Goal: Find contact information: Find contact information

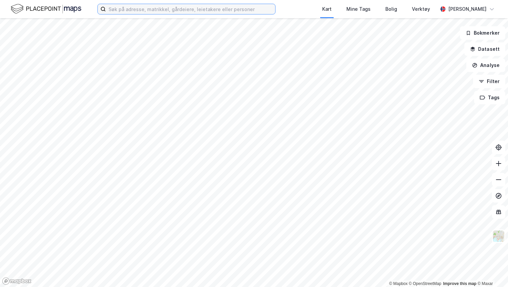
click at [123, 9] on input at bounding box center [190, 9] width 169 height 10
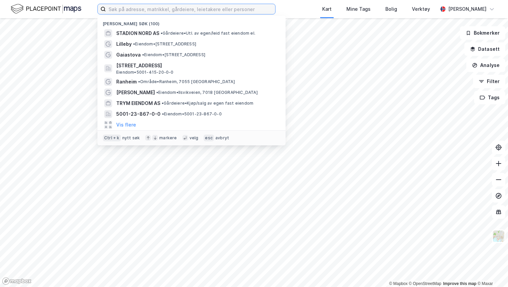
paste input "Berget Eiendomsutvikling AS"
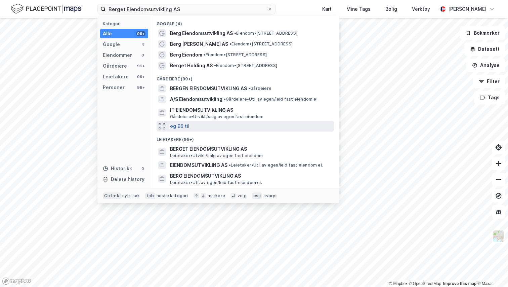
click at [185, 127] on button "og 96 til" at bounding box center [179, 126] width 19 height 8
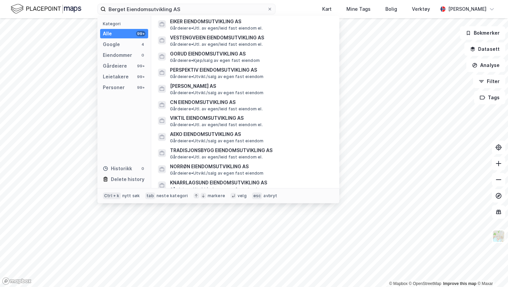
scroll to position [242, 0]
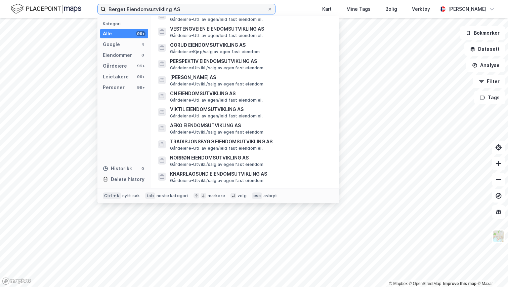
drag, startPoint x: 188, startPoint y: 10, endPoint x: 95, endPoint y: 10, distance: 92.7
click at [95, 10] on div "Berget Eiendomsutvikling AS Kategori Alle 99+ Google 4 Eiendommer 0 Gårdeiere 9…" at bounding box center [254, 9] width 508 height 18
paste input "919 487 585"
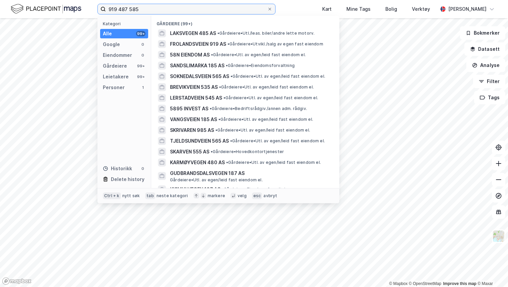
type input "919 487 585"
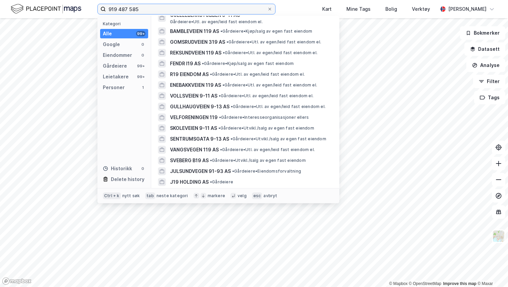
scroll to position [336, 0]
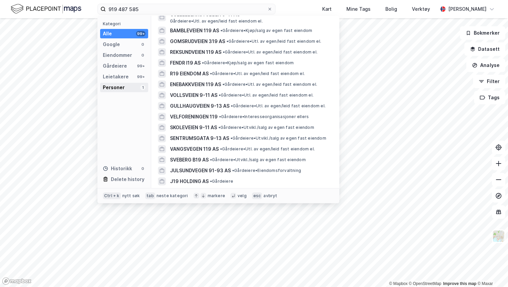
click at [121, 86] on div "Personer" at bounding box center [114, 87] width 22 height 8
